Goal: Obtain resource: Download file/media

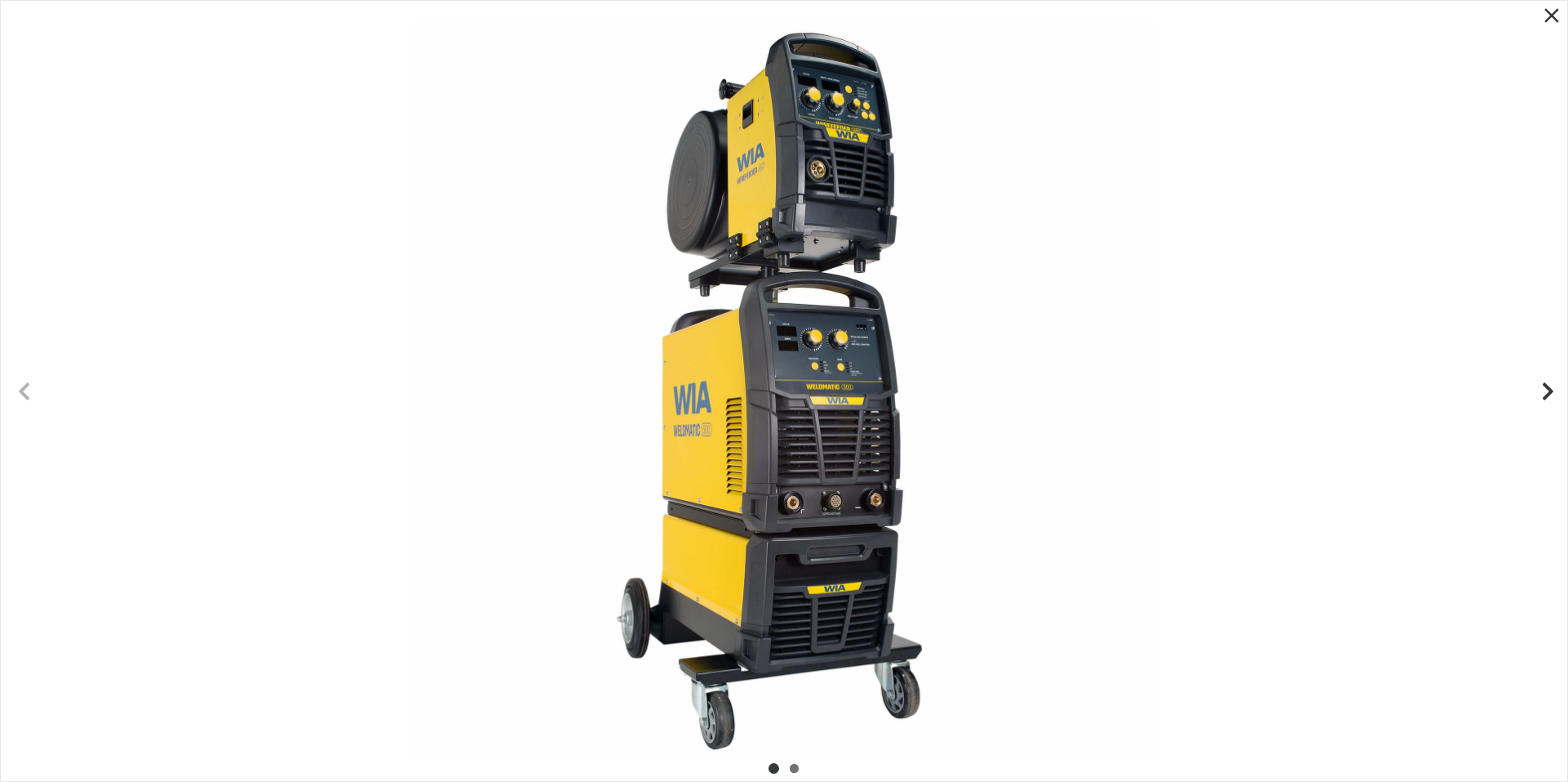
click at [1551, 391] on icon "Next slide" at bounding box center [1548, 391] width 11 height 17
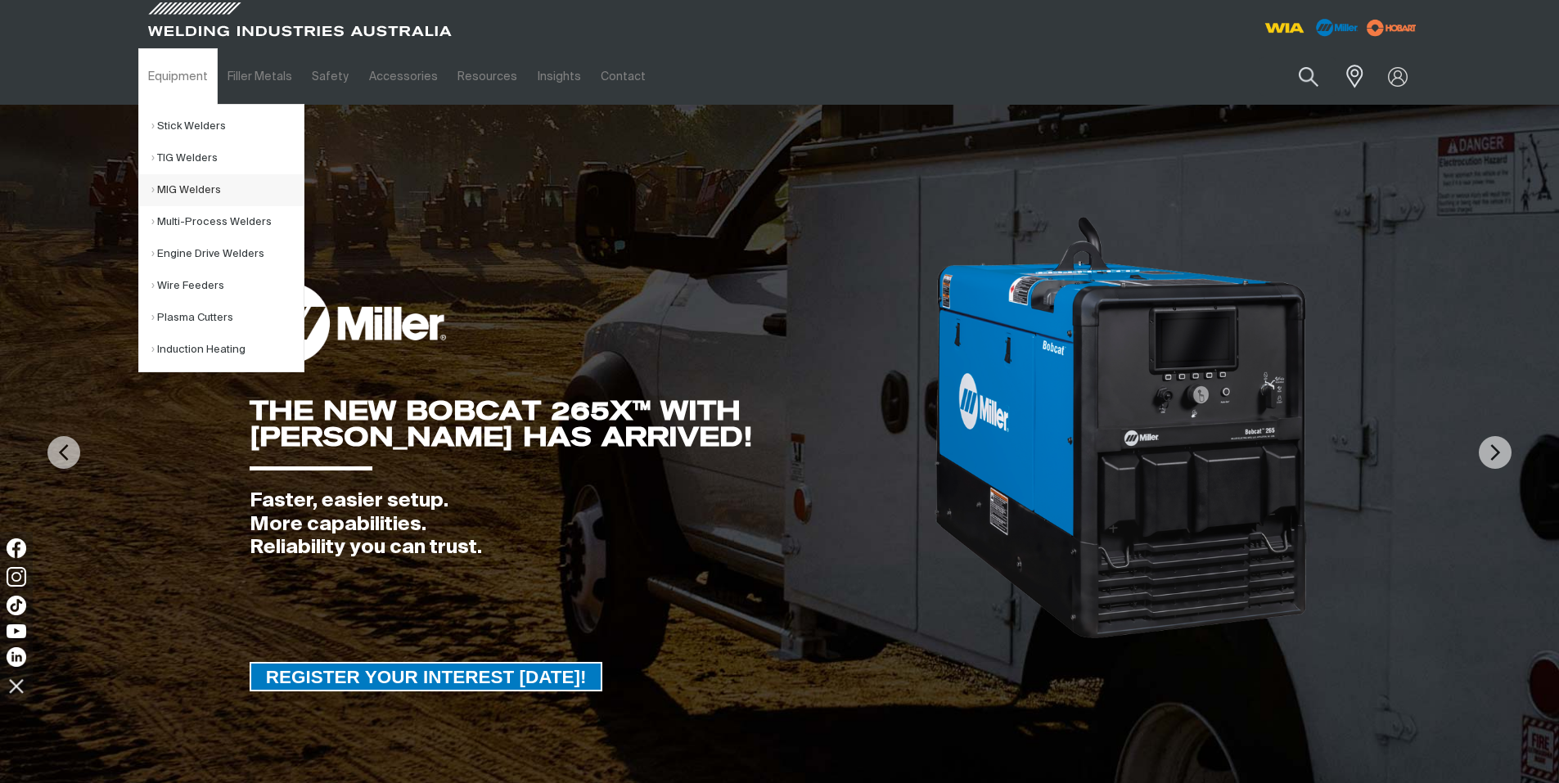
click at [180, 182] on link "MIG Welders" at bounding box center [227, 190] width 152 height 32
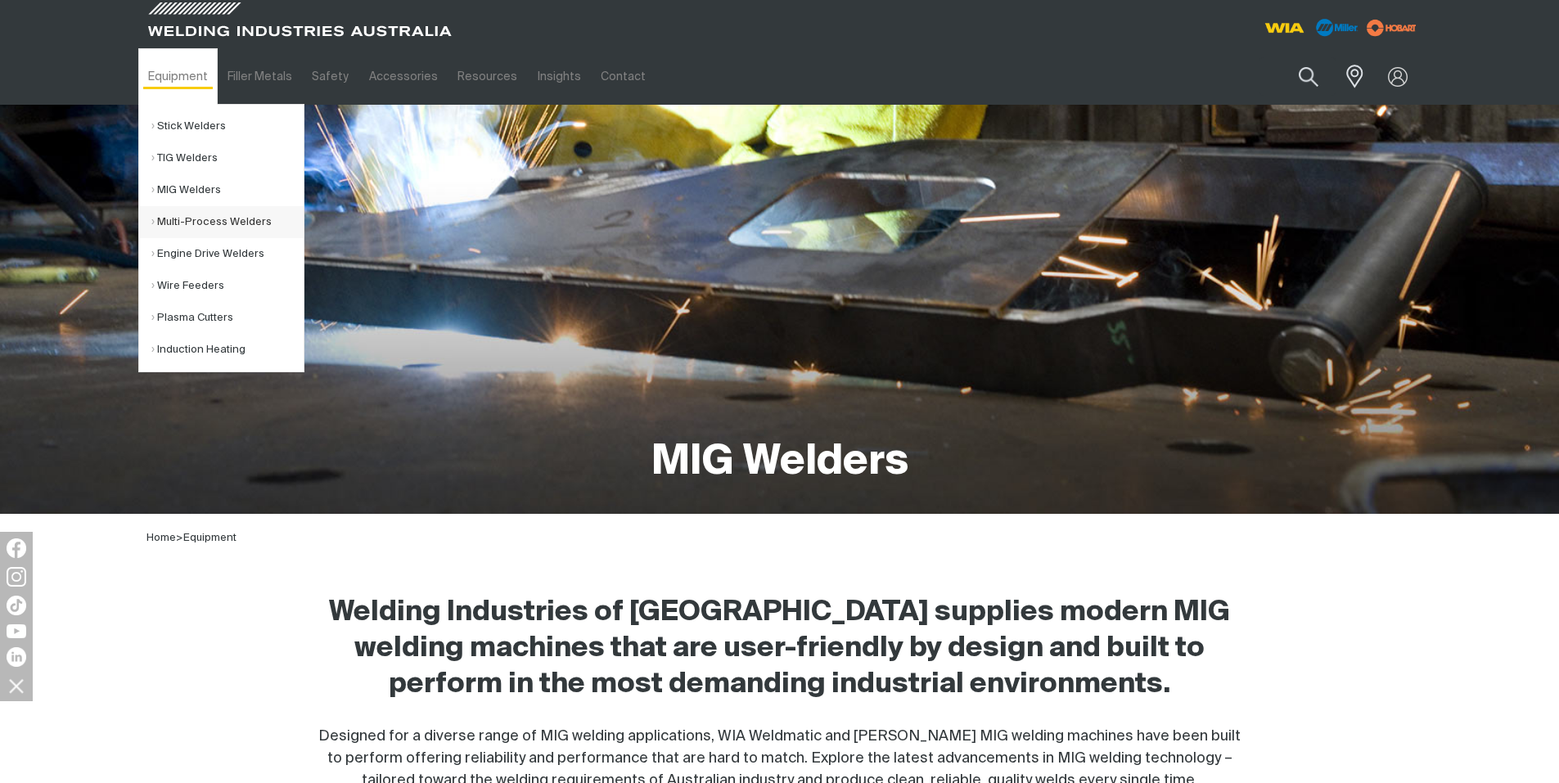
click at [184, 217] on link "Multi-Process Welders" at bounding box center [227, 222] width 152 height 32
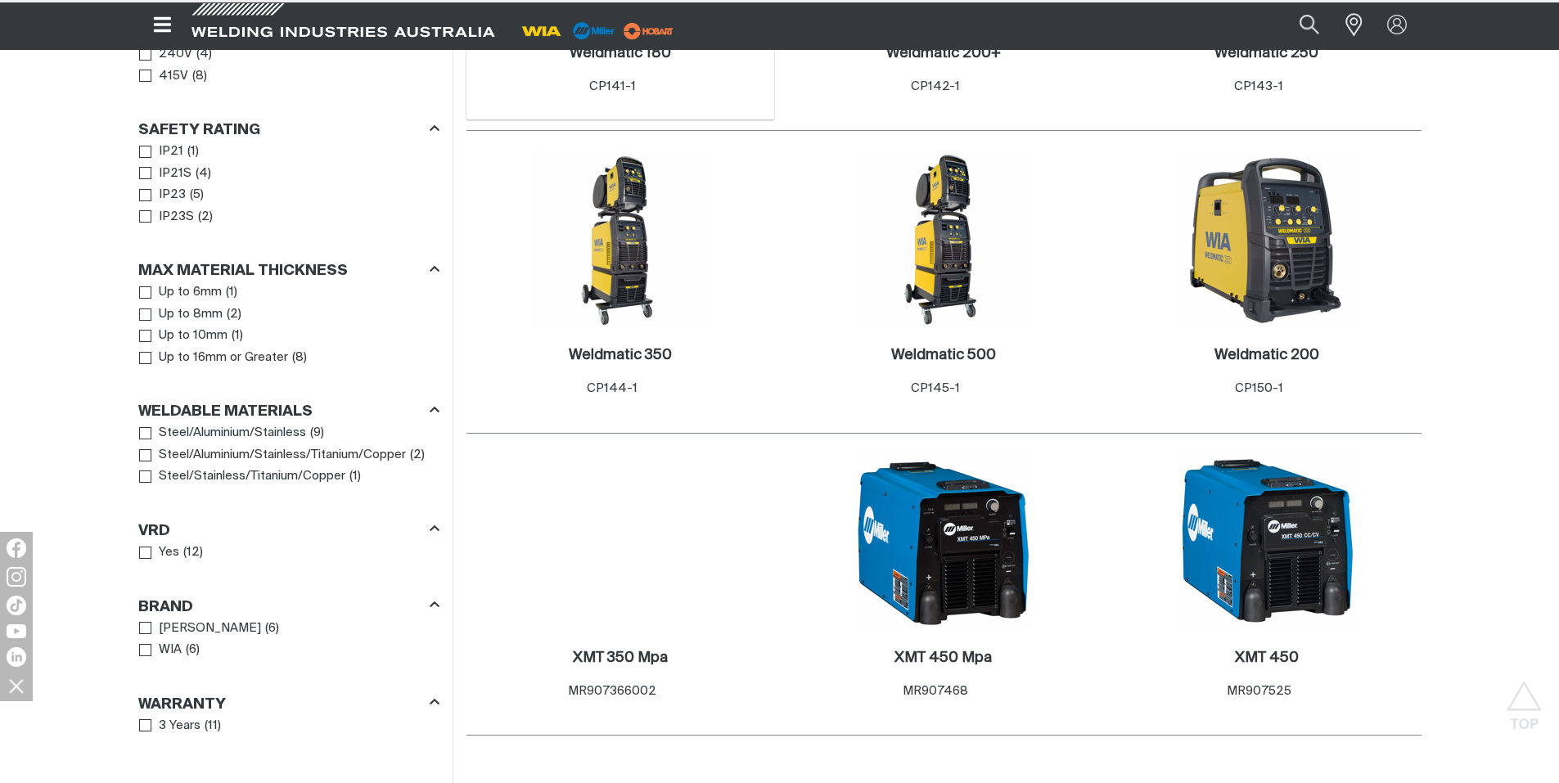
scroll to position [1064, 0]
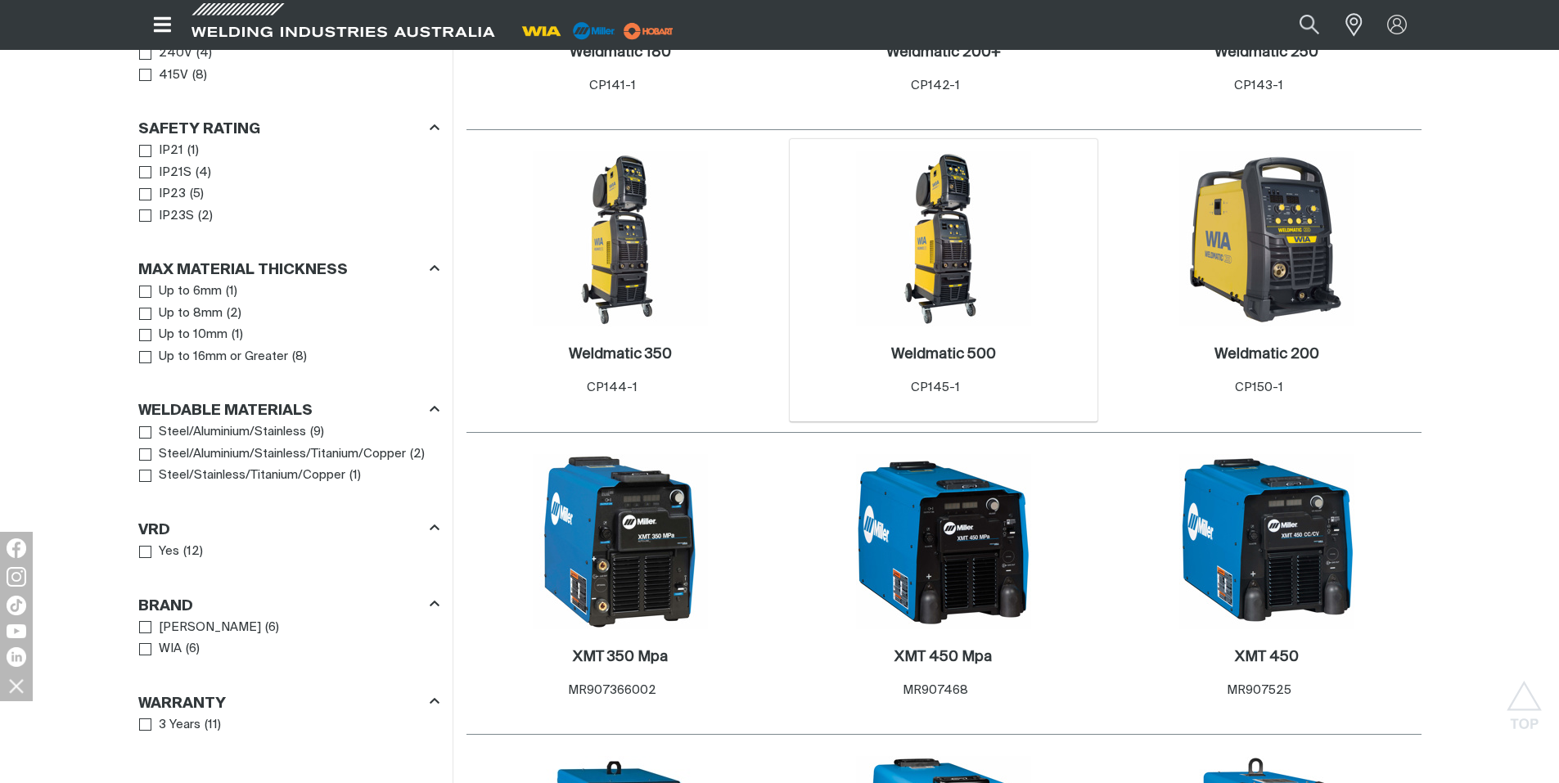
click at [942, 240] on img at bounding box center [943, 238] width 175 height 175
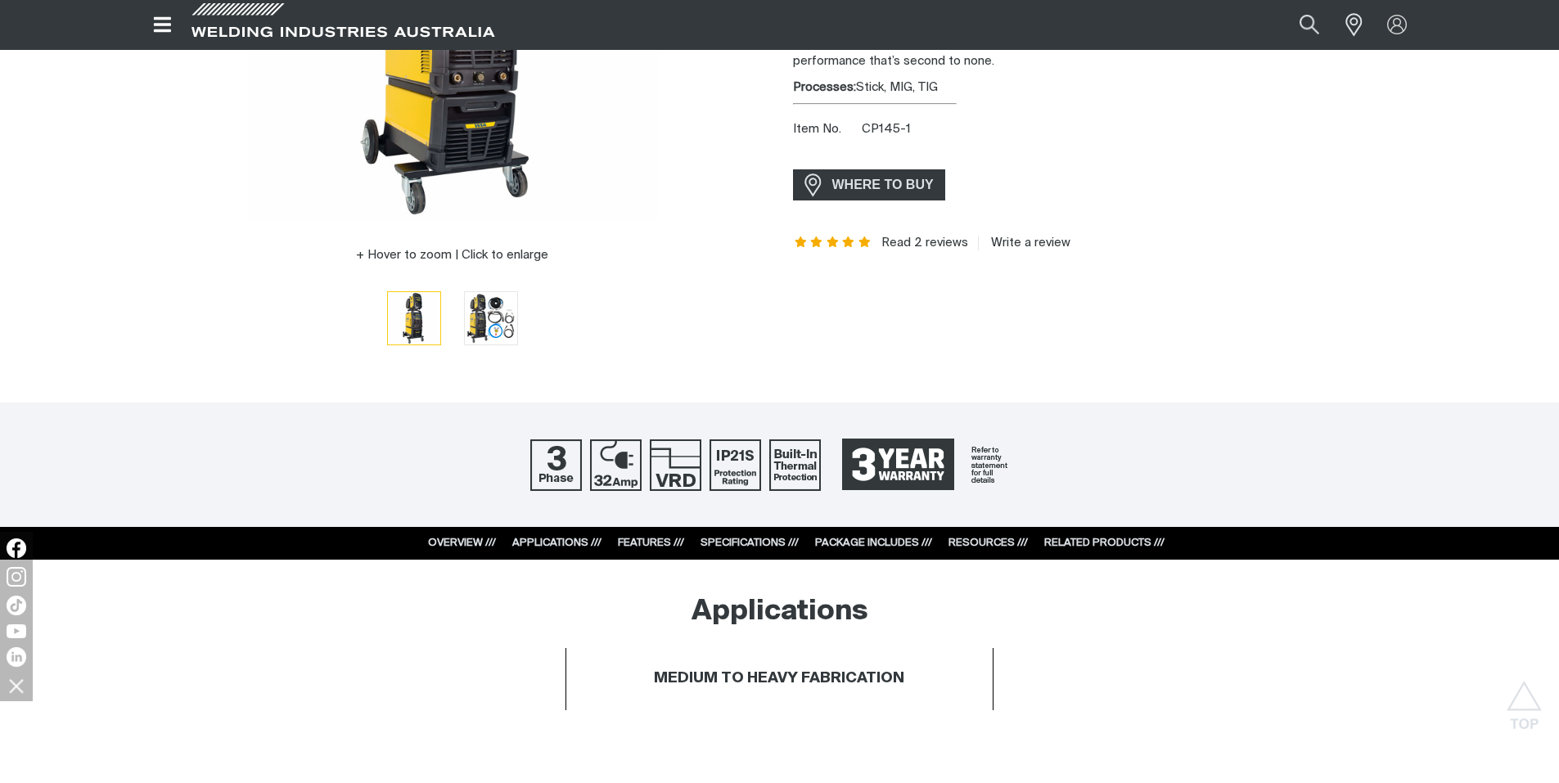
scroll to position [409, 0]
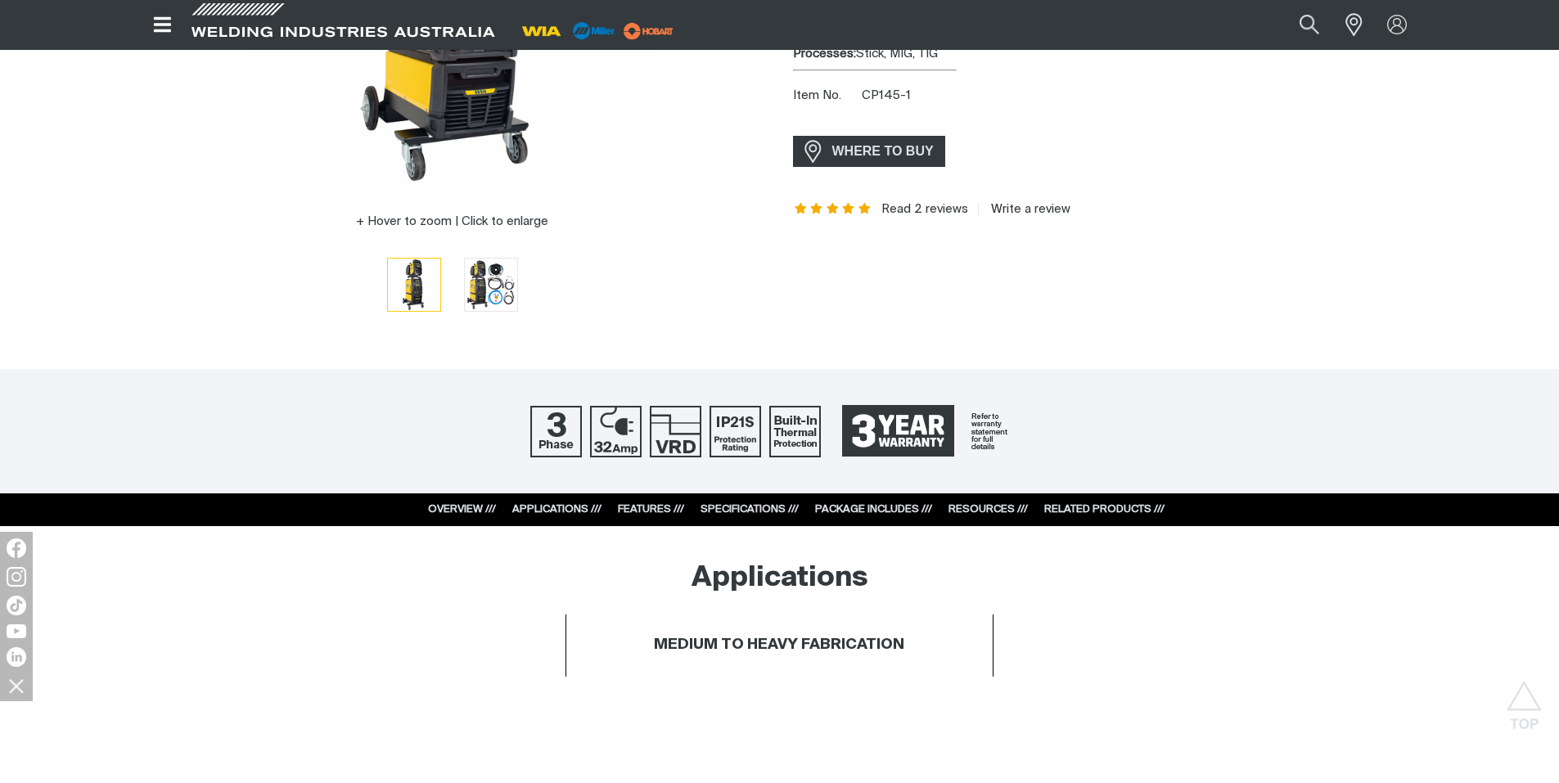
click at [998, 516] on div "RESOURCES ///" at bounding box center [987, 510] width 79 height 16
click at [986, 507] on link "RESOURCES ///" at bounding box center [987, 509] width 79 height 11
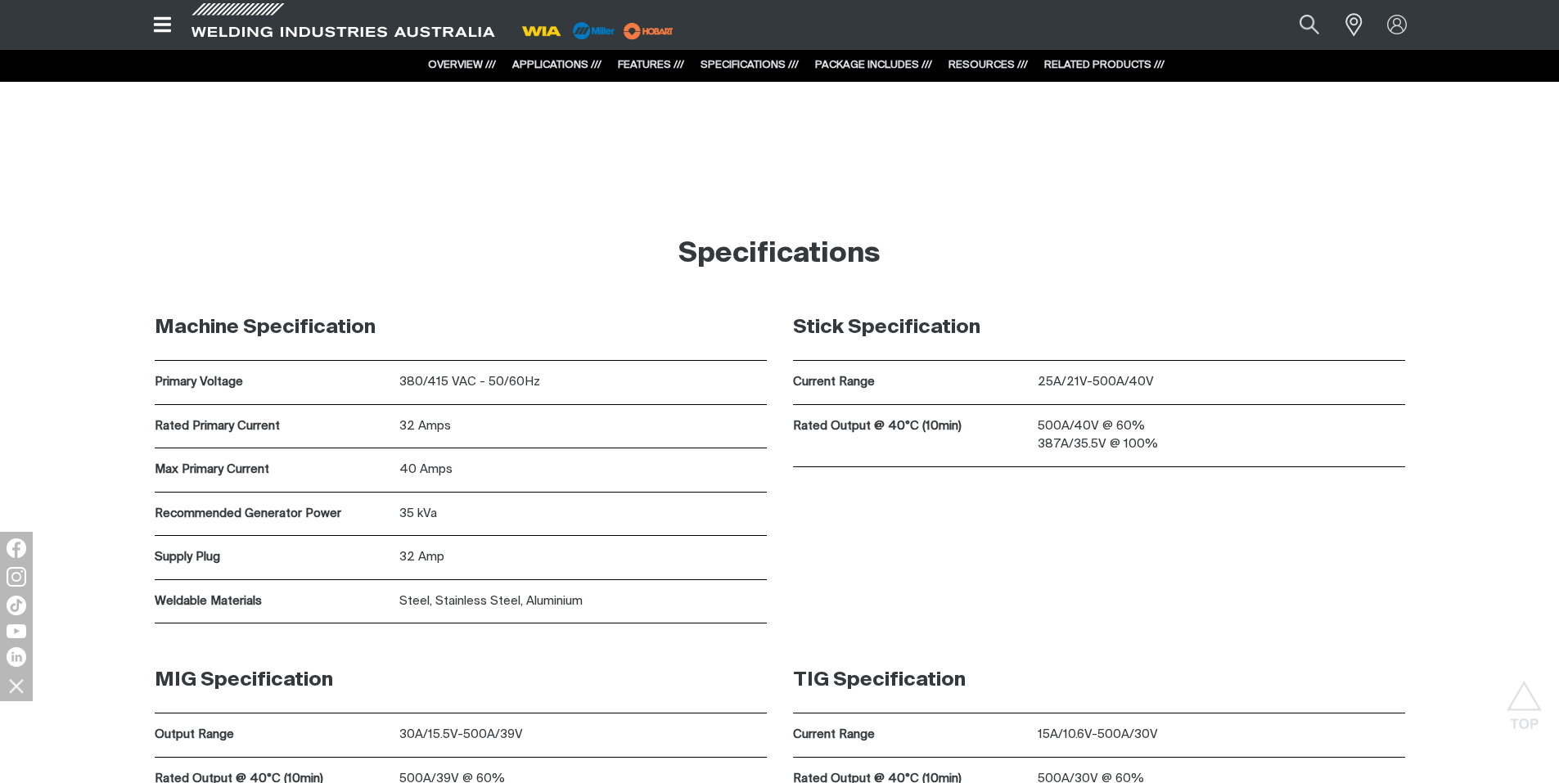
scroll to position [6180, 0]
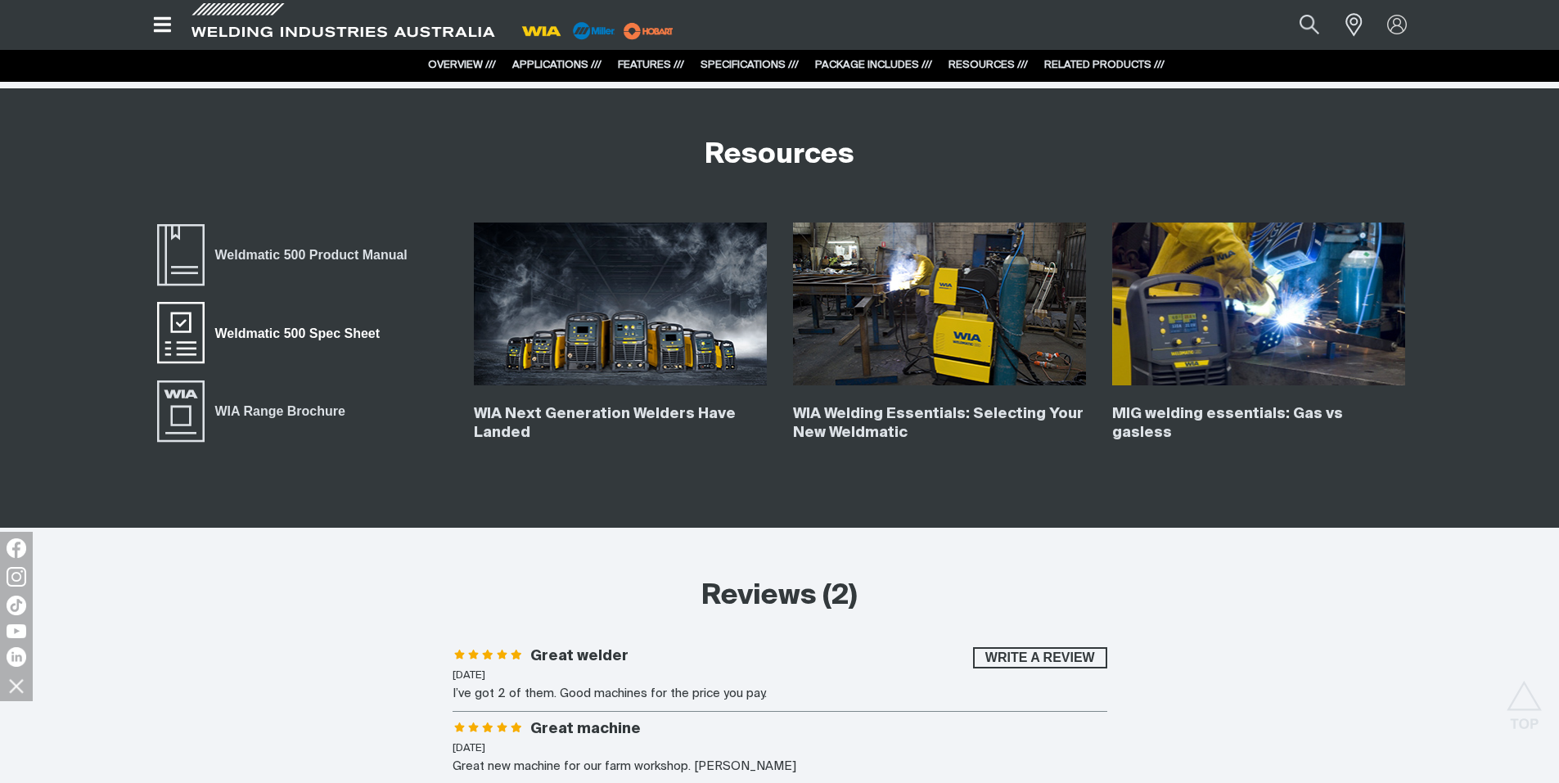
click at [183, 327] on span "Weldmatic 500 Spec Sheet" at bounding box center [181, 332] width 52 height 65
